Goal: Task Accomplishment & Management: Manage account settings

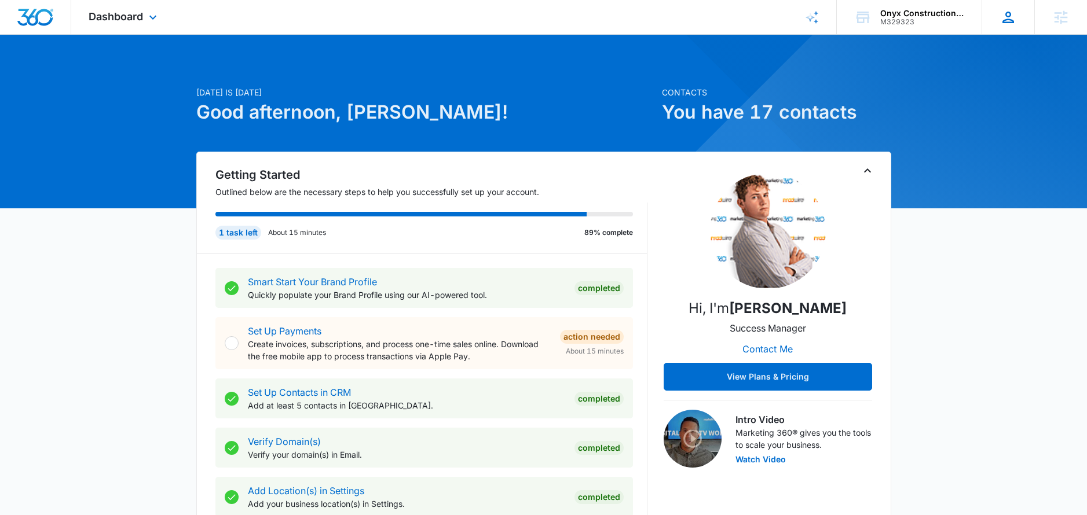
click at [1013, 21] on icon at bounding box center [1008, 18] width 12 height 12
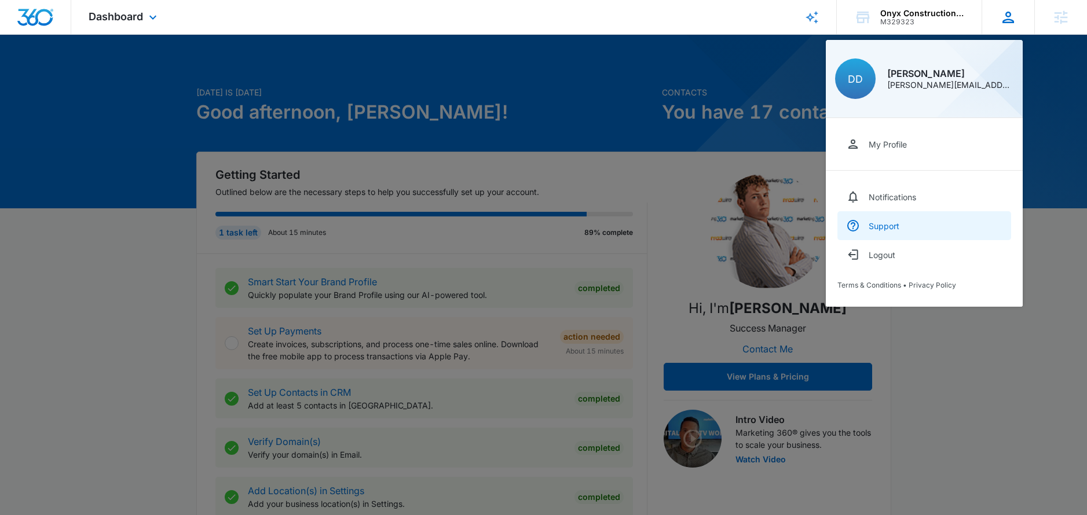
click at [892, 221] on div "Support" at bounding box center [883, 226] width 31 height 10
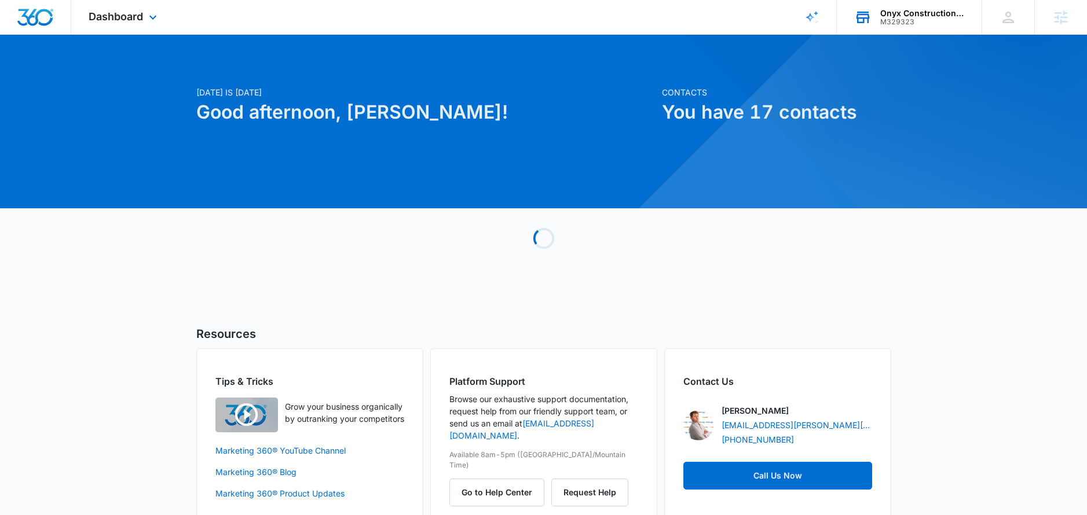
click at [893, 27] on div "Onyx Construction Group, LLC M329323 Your Accounts View All" at bounding box center [908, 17] width 145 height 34
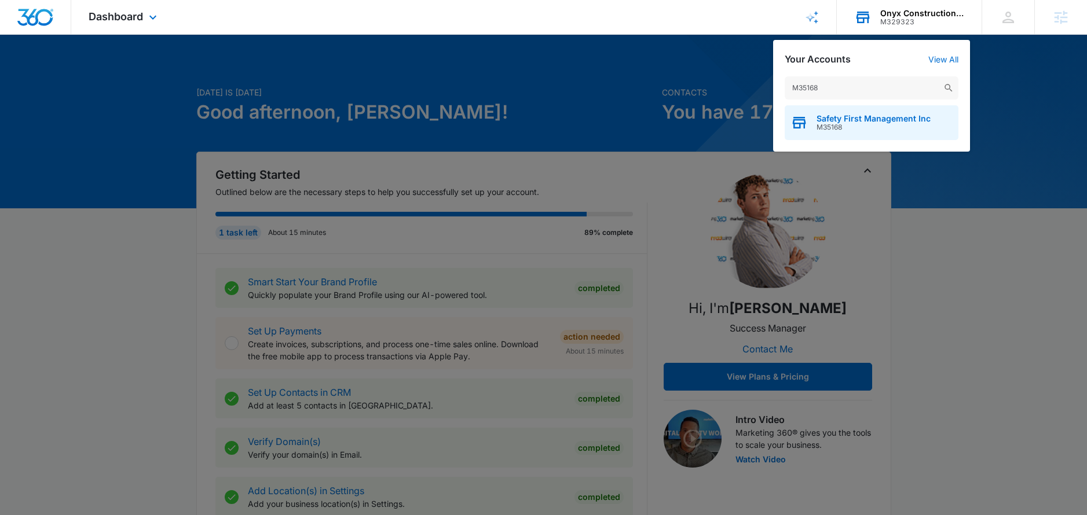
type input "M35168"
click at [863, 130] on span "M35168" at bounding box center [873, 127] width 114 height 8
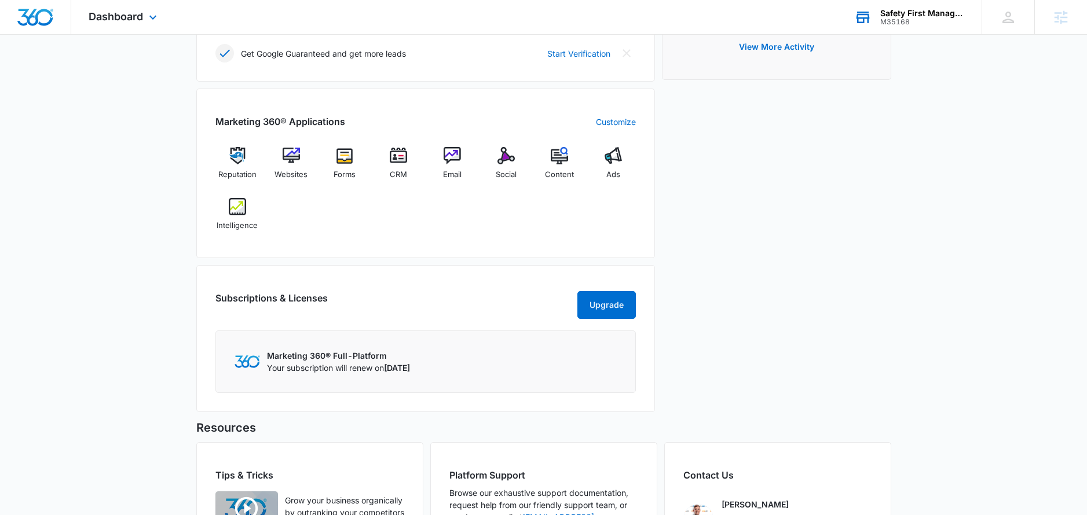
scroll to position [278, 0]
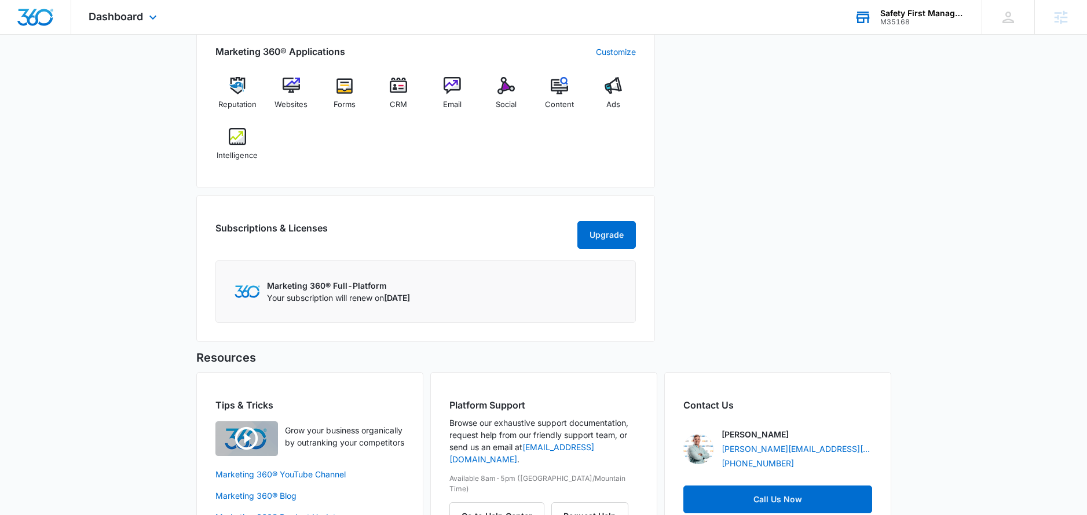
click at [589, 249] on div "Subscriptions & Licenses Upgrade Marketing 360® Full-Platform Your subscription…" at bounding box center [425, 268] width 458 height 147
click at [589, 239] on button "Upgrade" at bounding box center [606, 235] width 58 height 28
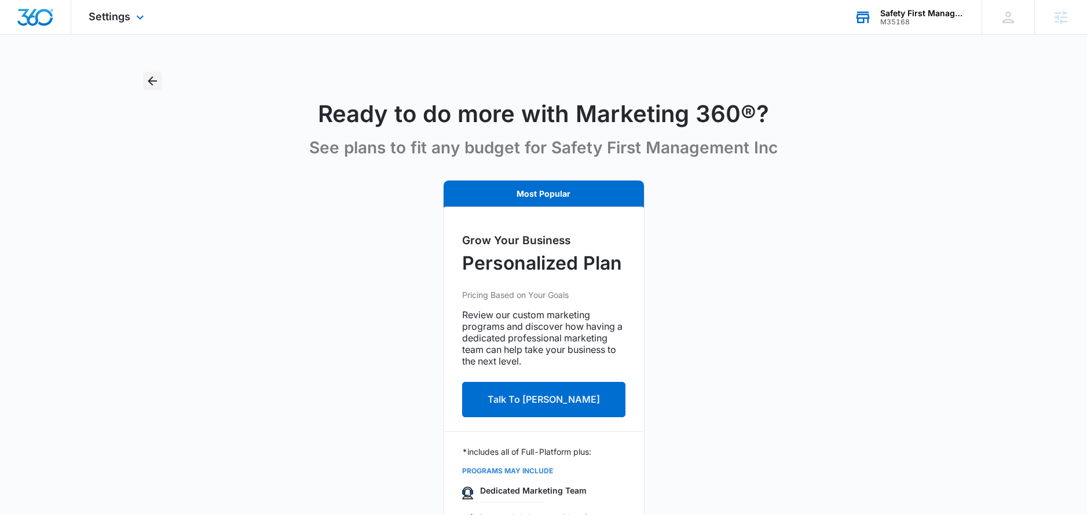
click at [145, 76] on icon "Back" at bounding box center [152, 81] width 14 height 14
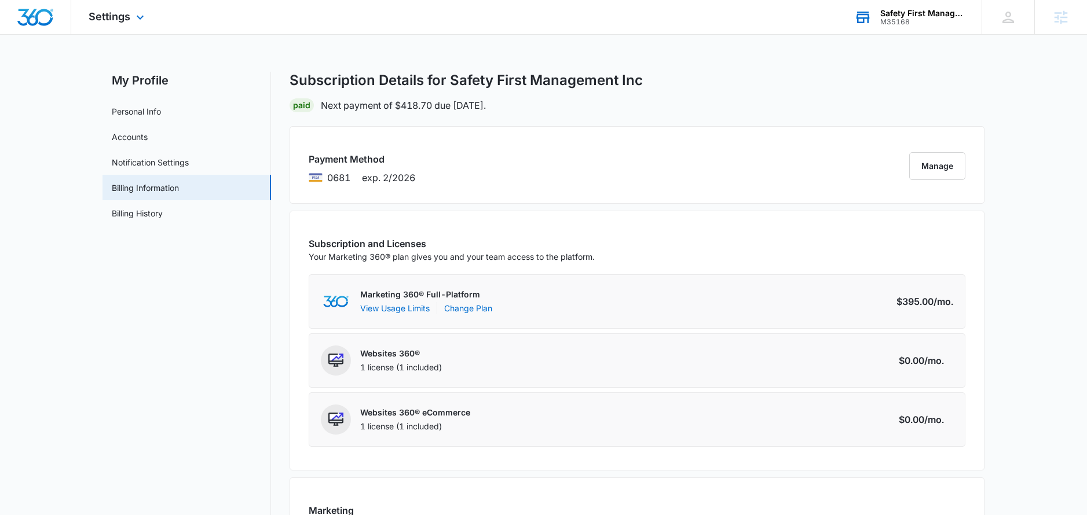
scroll to position [158, 0]
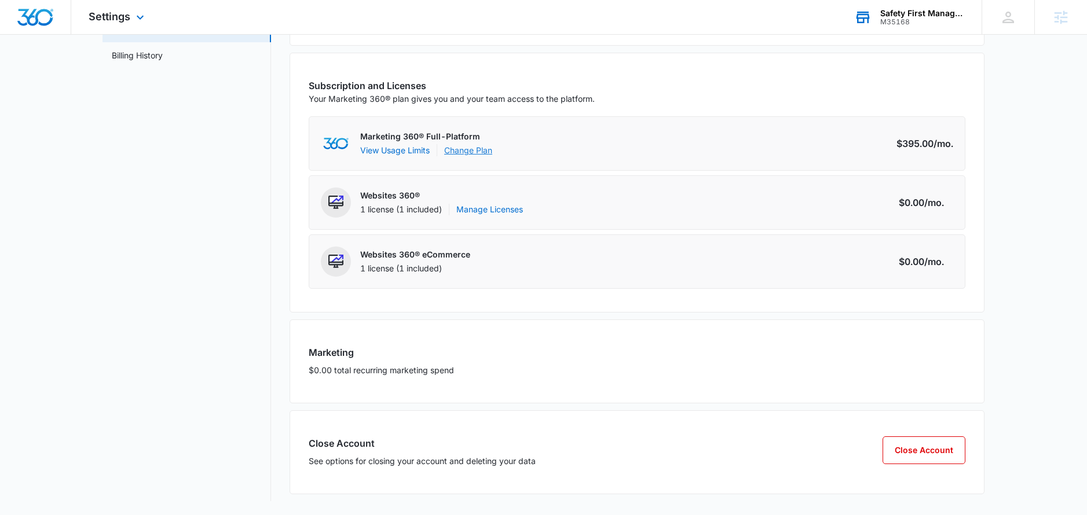
click at [468, 146] on link "Change Plan" at bounding box center [468, 150] width 48 height 12
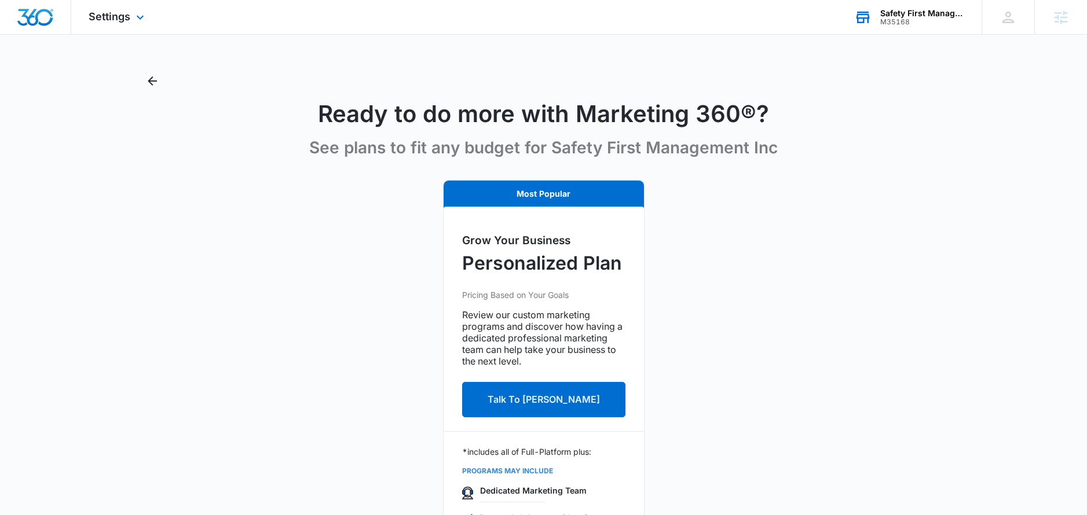
click at [164, 82] on div "Ready to do more with Marketing 360®? See plans to fit any budget for Safety Fi…" at bounding box center [543, 119] width 801 height 94
click at [155, 83] on icon "Back" at bounding box center [152, 81] width 14 height 14
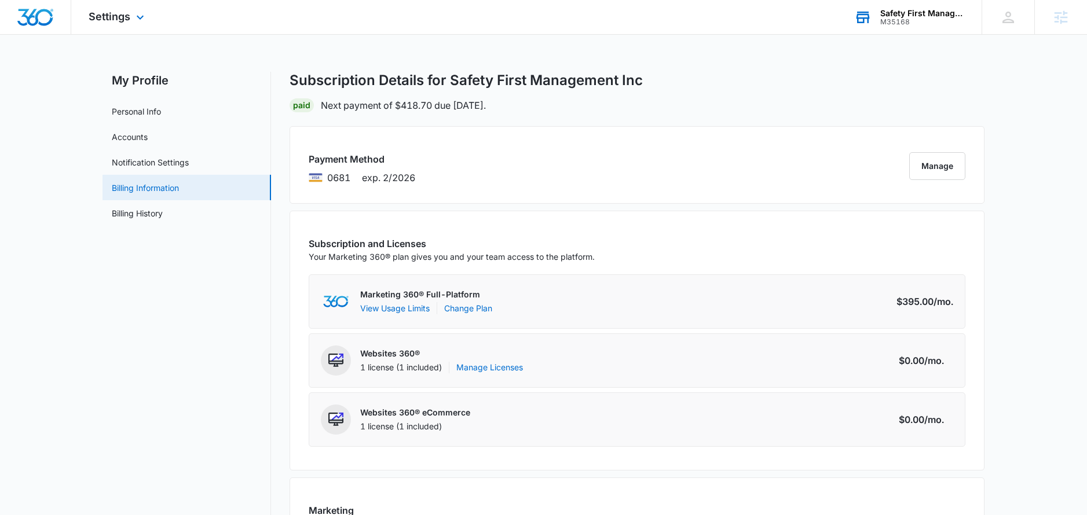
click at [160, 182] on link "Billing Information" at bounding box center [145, 188] width 67 height 12
click at [158, 207] on link "Billing History" at bounding box center [137, 213] width 51 height 12
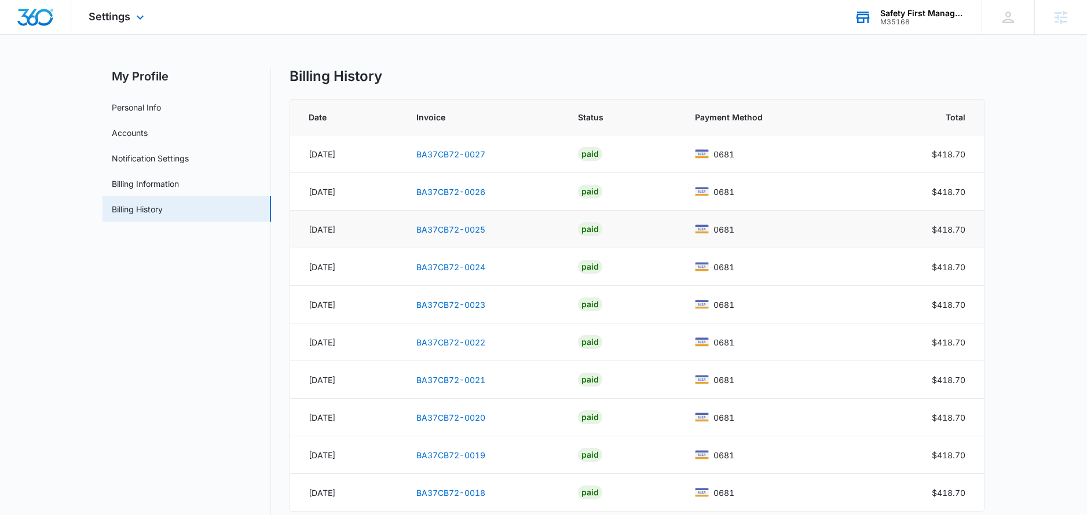
scroll to position [64, 0]
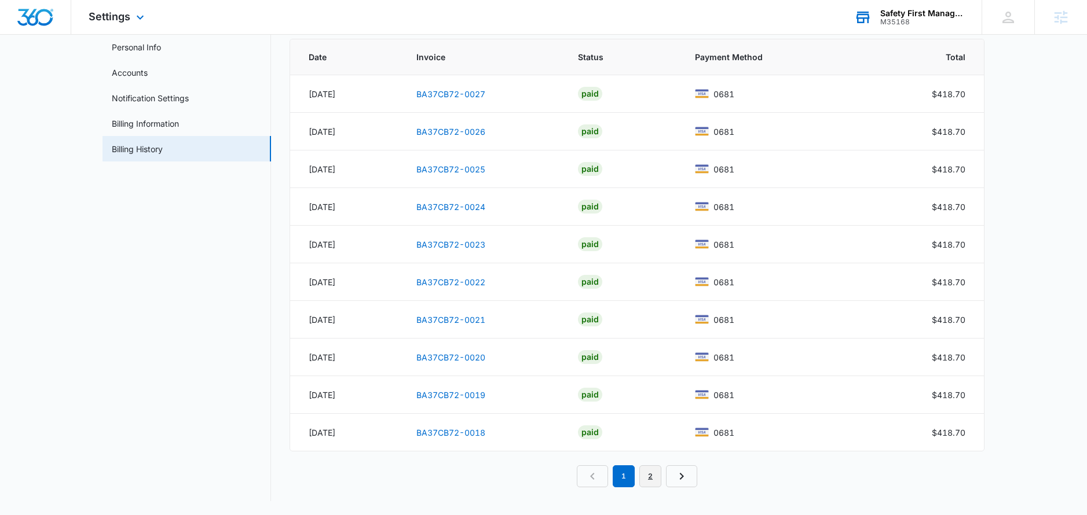
click at [652, 476] on link "2" at bounding box center [650, 476] width 22 height 22
